Goal: Task Accomplishment & Management: Manage account settings

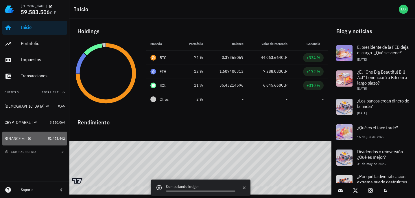
click at [17, 138] on div "BINANCE" at bounding box center [13, 139] width 16 height 5
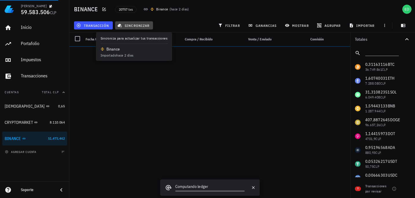
click at [140, 27] on span "sincronizar" at bounding box center [134, 25] width 31 height 5
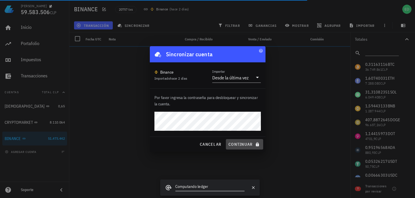
click at [240, 144] on span "continuar" at bounding box center [244, 144] width 32 height 5
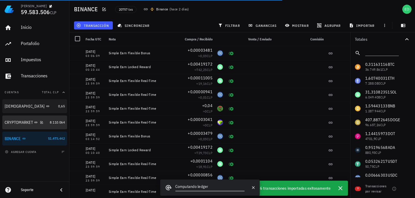
click at [34, 125] on div "CRYPTOMARKET" at bounding box center [26, 122] width 43 height 5
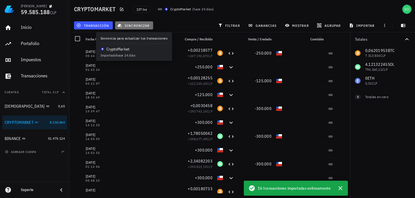
click at [141, 27] on span "sincronizar" at bounding box center [134, 25] width 31 height 5
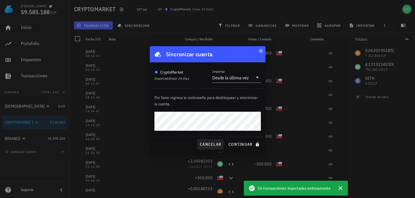
click at [226, 139] on button "continuar" at bounding box center [244, 144] width 37 height 10
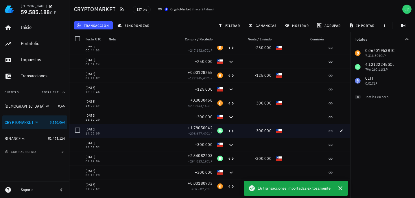
scroll to position [9, 0]
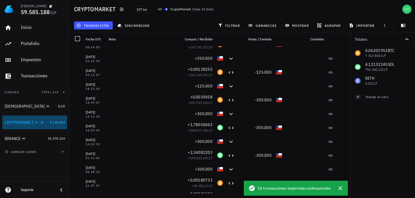
click at [30, 123] on div "CRYPTOMARKET" at bounding box center [19, 122] width 29 height 5
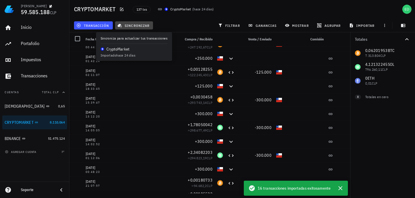
click at [134, 26] on span "sincronizar" at bounding box center [134, 25] width 31 height 5
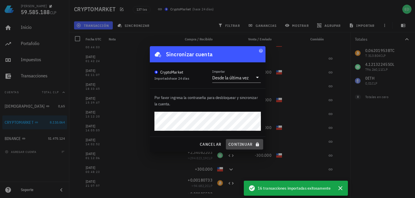
click at [241, 143] on span "continuar" at bounding box center [244, 144] width 32 height 5
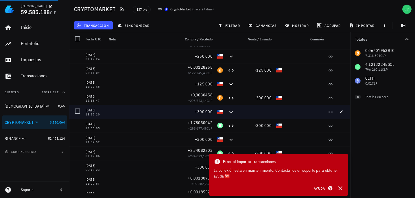
scroll to position [0, 0]
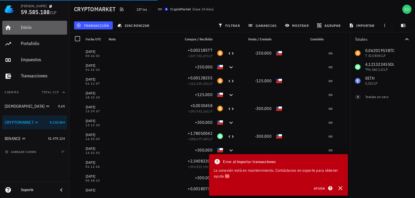
click at [23, 27] on div "Inicio" at bounding box center [43, 27] width 44 height 5
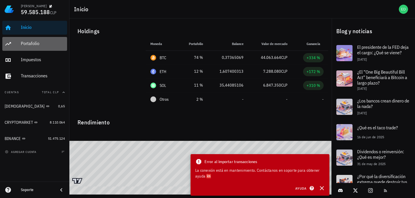
click at [22, 43] on div "Portafolio" at bounding box center [43, 43] width 44 height 5
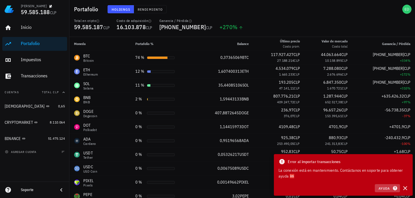
click at [384, 188] on span "Ayuda" at bounding box center [387, 188] width 18 height 5
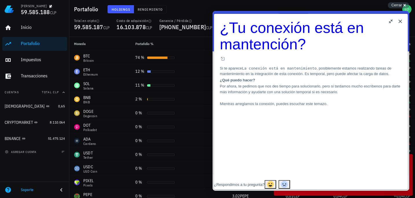
click at [400, 19] on button "Close" at bounding box center [400, 21] width 9 height 9
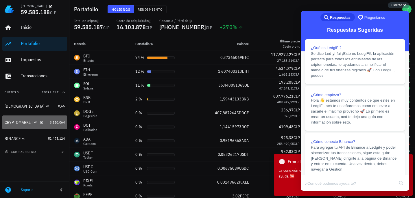
click at [19, 125] on div "CRYPTOMARKET" at bounding box center [26, 122] width 43 height 5
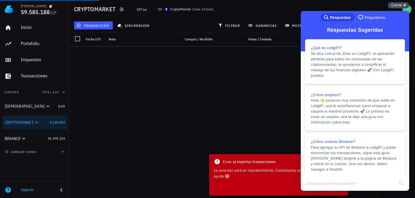
click at [398, 4] on span "Cerrar" at bounding box center [396, 5] width 11 height 4
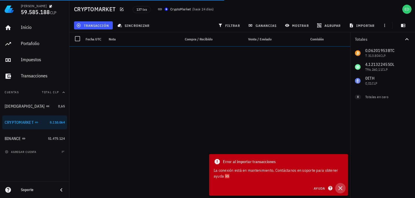
click at [340, 188] on icon "button" at bounding box center [340, 188] width 7 height 7
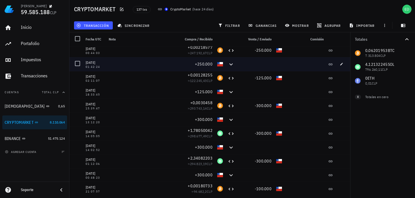
scroll to position [2, 0]
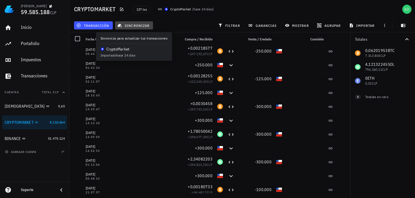
click at [138, 22] on button "sincronizar" at bounding box center [134, 25] width 38 height 8
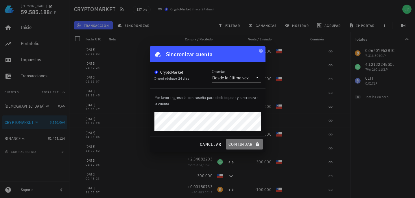
click at [239, 144] on span "continuar" at bounding box center [244, 144] width 32 height 5
